Goal: Information Seeking & Learning: Check status

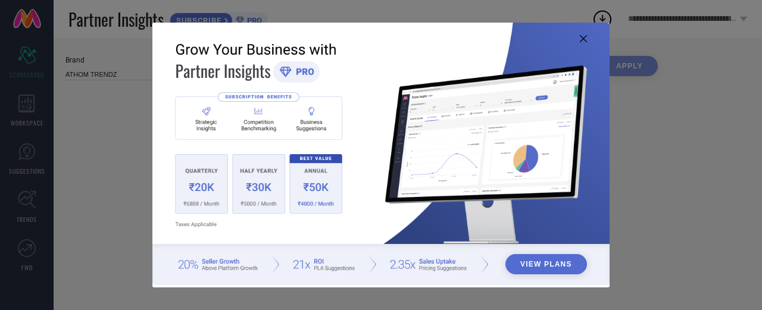
type input "All"
click at [586, 39] on icon at bounding box center [583, 38] width 7 height 7
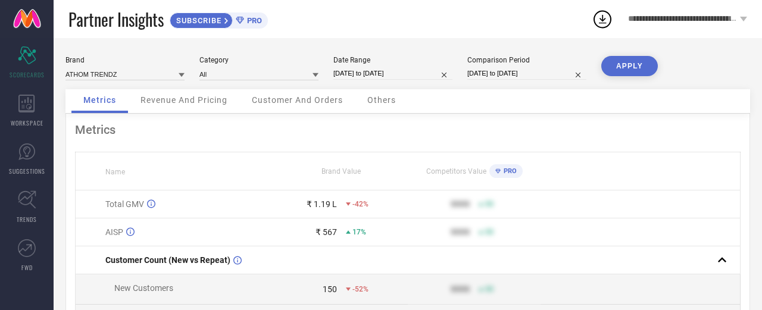
click at [174, 105] on span "Revenue And Pricing" at bounding box center [183, 100] width 87 height 10
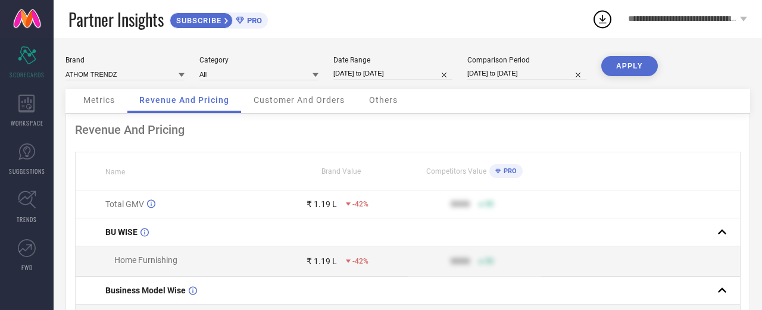
click at [31, 20] on link at bounding box center [27, 19] width 54 height 38
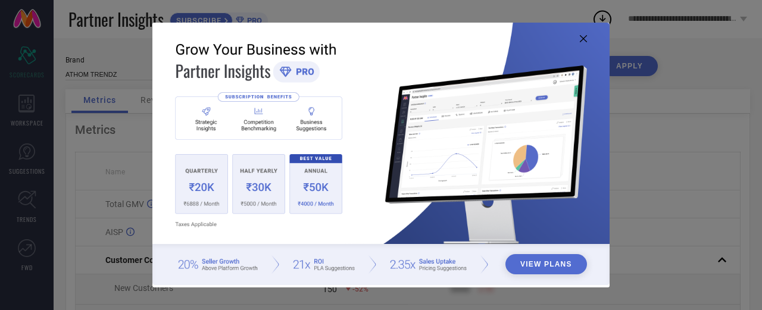
click at [586, 38] on icon at bounding box center [583, 38] width 7 height 7
